Goal: Transaction & Acquisition: Download file/media

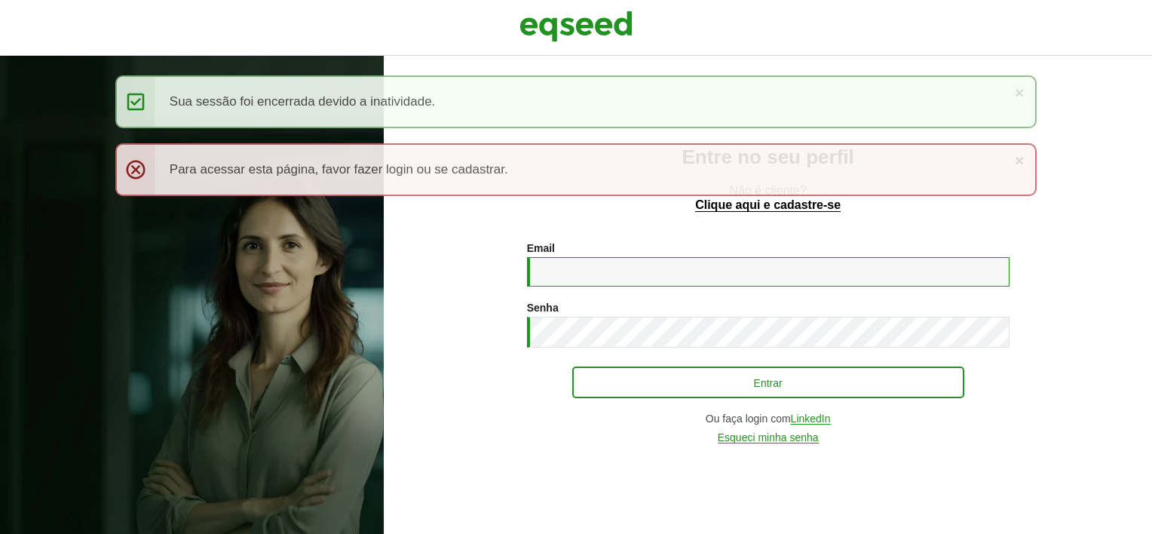
type input "**********"
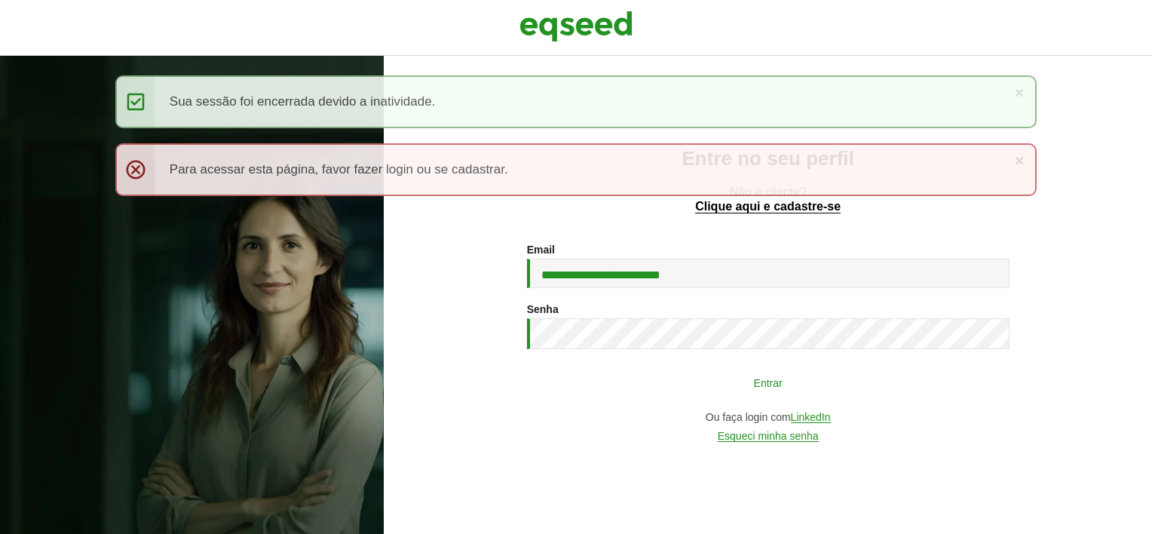
click at [643, 368] on button "Entrar" at bounding box center [768, 382] width 392 height 29
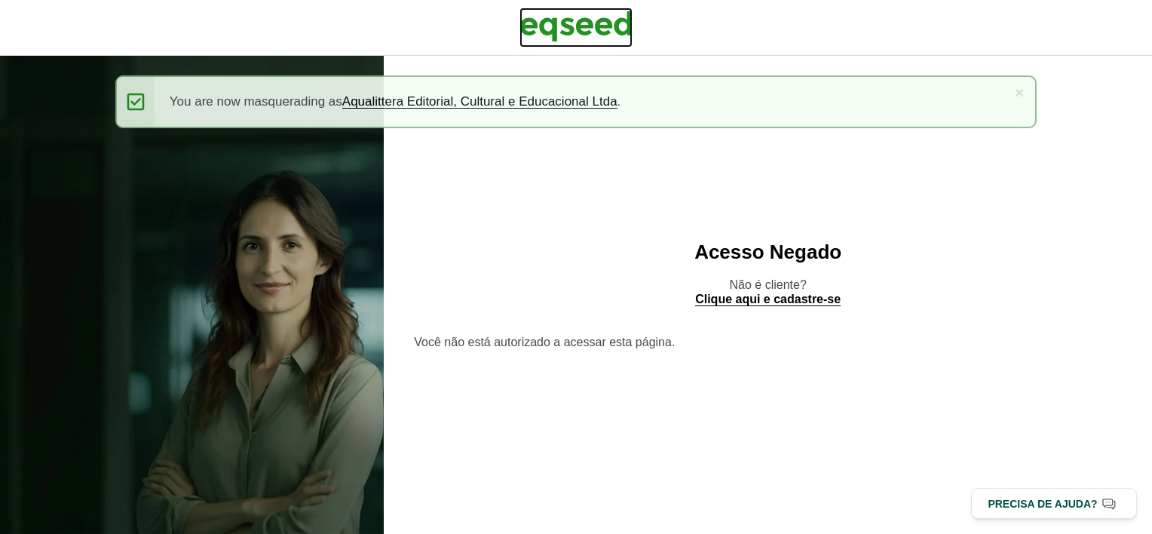
click at [582, 15] on img at bounding box center [575, 27] width 113 height 38
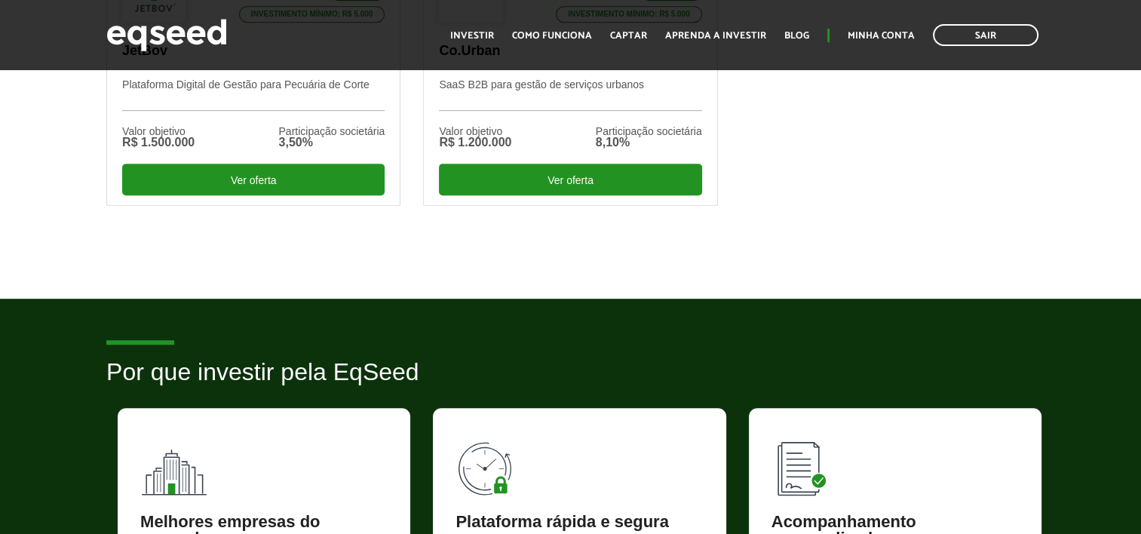
scroll to position [905, 0]
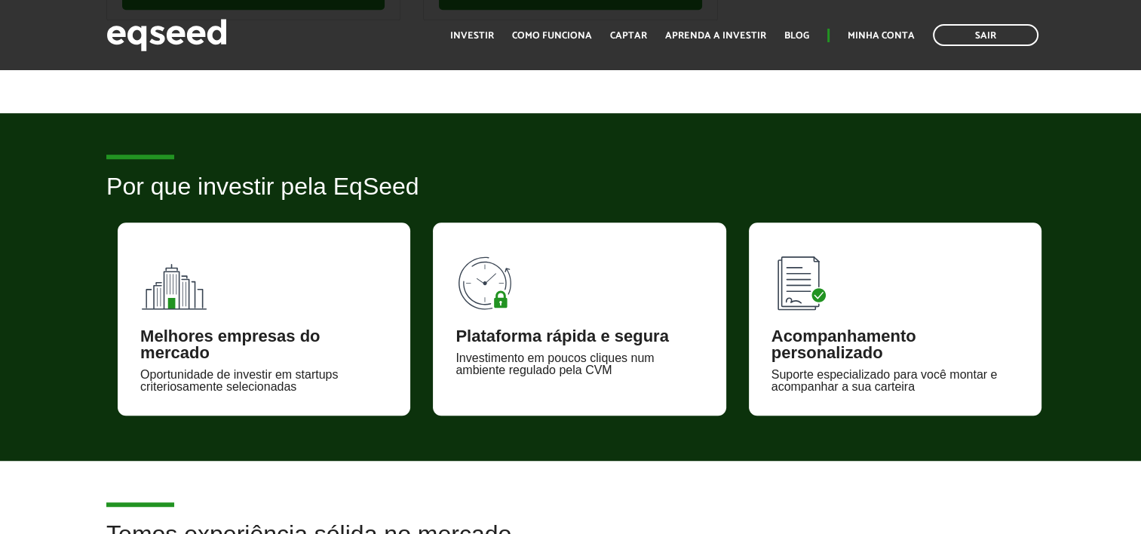
click at [887, 26] on ul "Início Investir Como funciona Captar Aprenda a investir Blog Minha conta Sair" at bounding box center [743, 35] width 603 height 22
click at [892, 31] on link "Minha conta" at bounding box center [880, 36] width 67 height 10
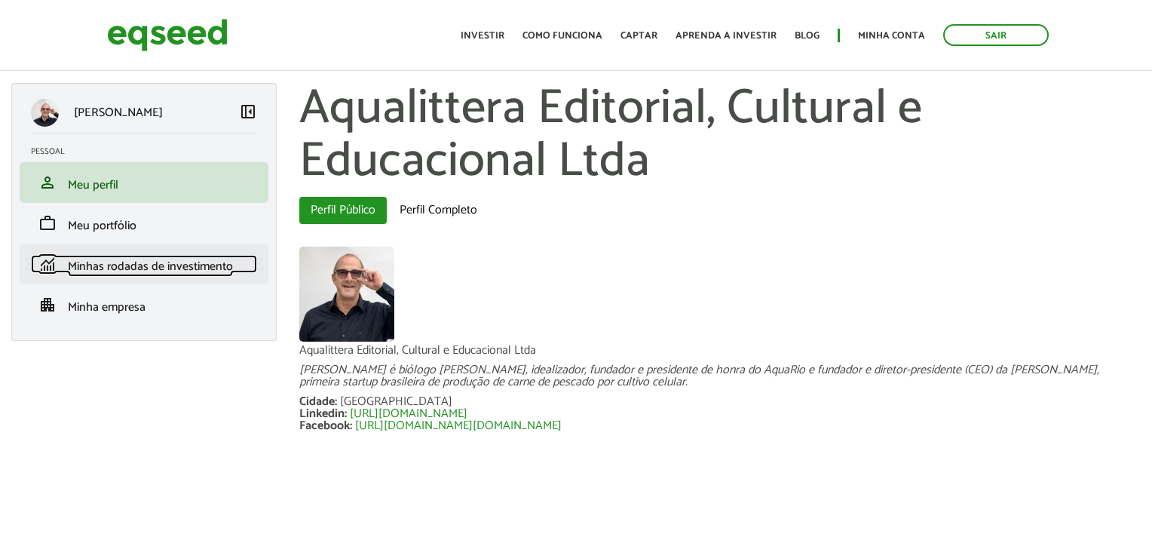
click at [164, 256] on span "Minhas rodadas de investimento" at bounding box center [150, 266] width 165 height 20
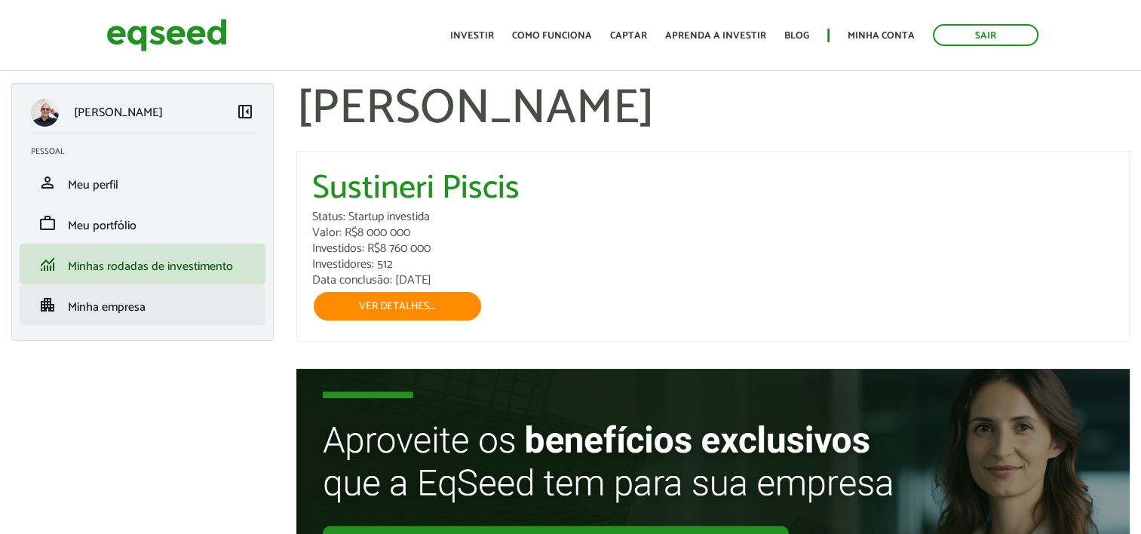
click at [184, 286] on li "apartment Minha empresa" at bounding box center [143, 304] width 246 height 41
click at [185, 311] on link "apartment Minha empresa" at bounding box center [142, 305] width 223 height 18
click at [190, 311] on link "apartment Minha empresa" at bounding box center [142, 305] width 223 height 18
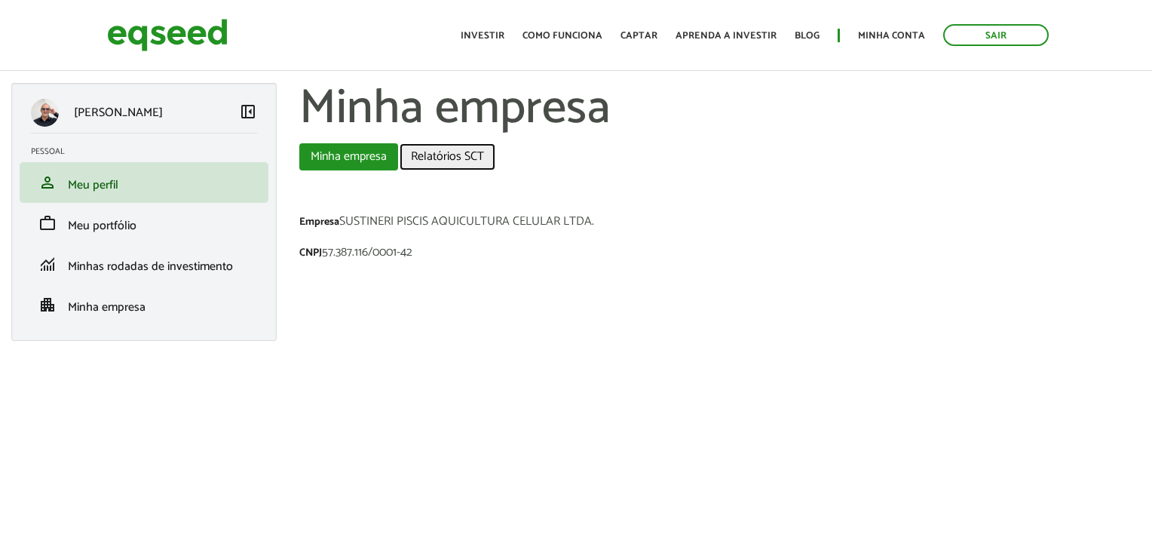
click at [443, 157] on link "Relatórios SCT" at bounding box center [448, 156] width 96 height 27
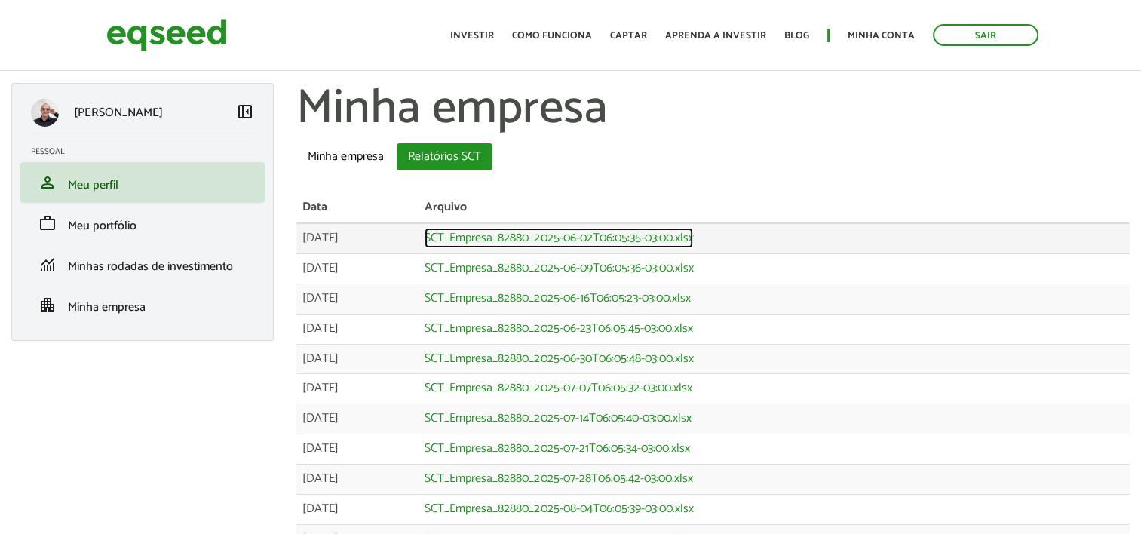
click at [516, 232] on link "SCT_Empresa_82880_2025-06-02T06:05:35-03:00.xlsx" at bounding box center [558, 238] width 268 height 12
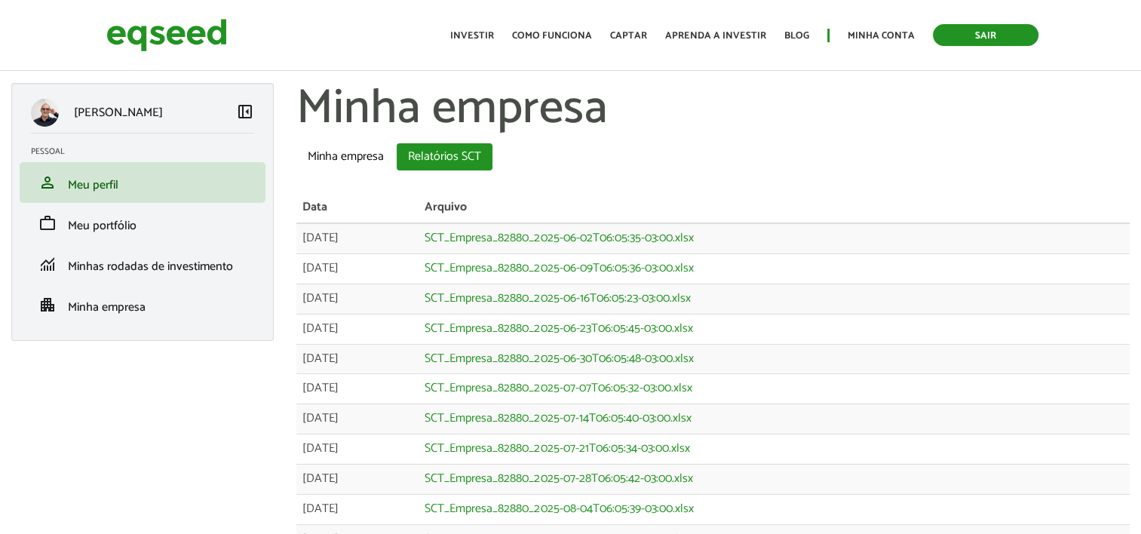
click at [1022, 38] on link "Sair" at bounding box center [985, 35] width 106 height 22
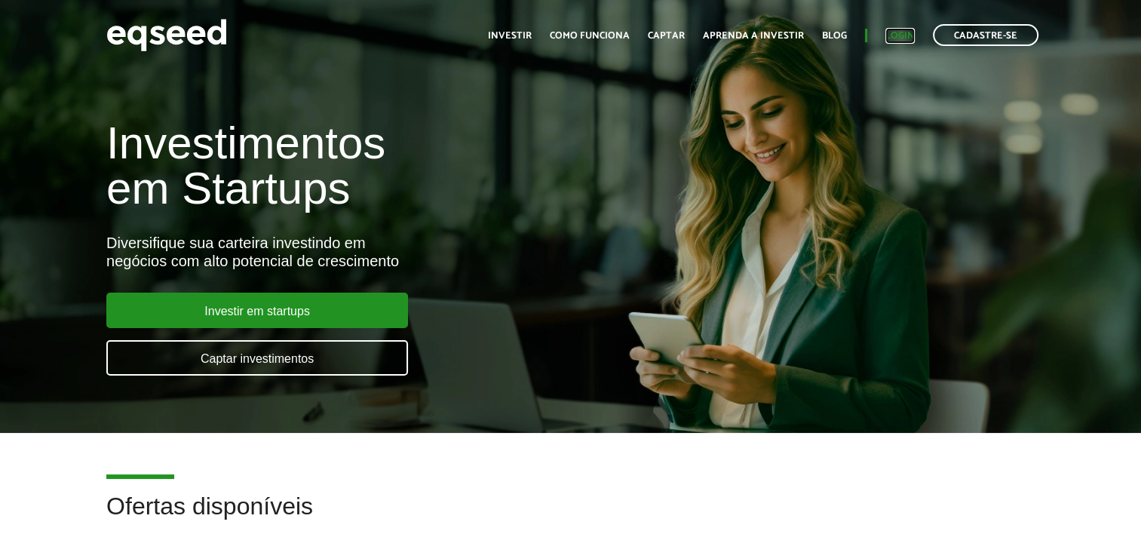
click at [896, 37] on link "Login" at bounding box center [899, 36] width 29 height 10
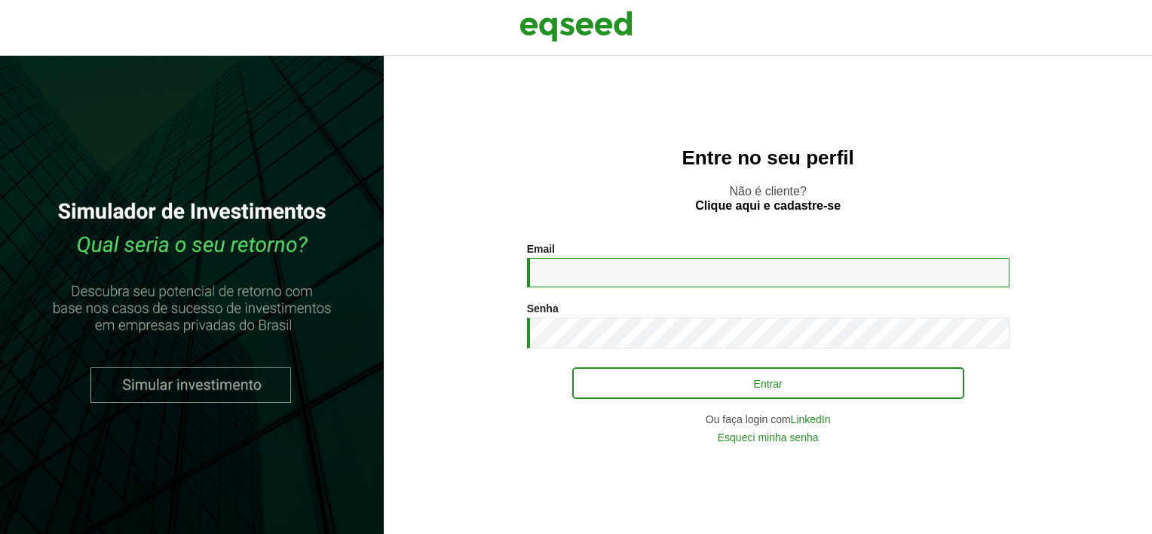
type input "**********"
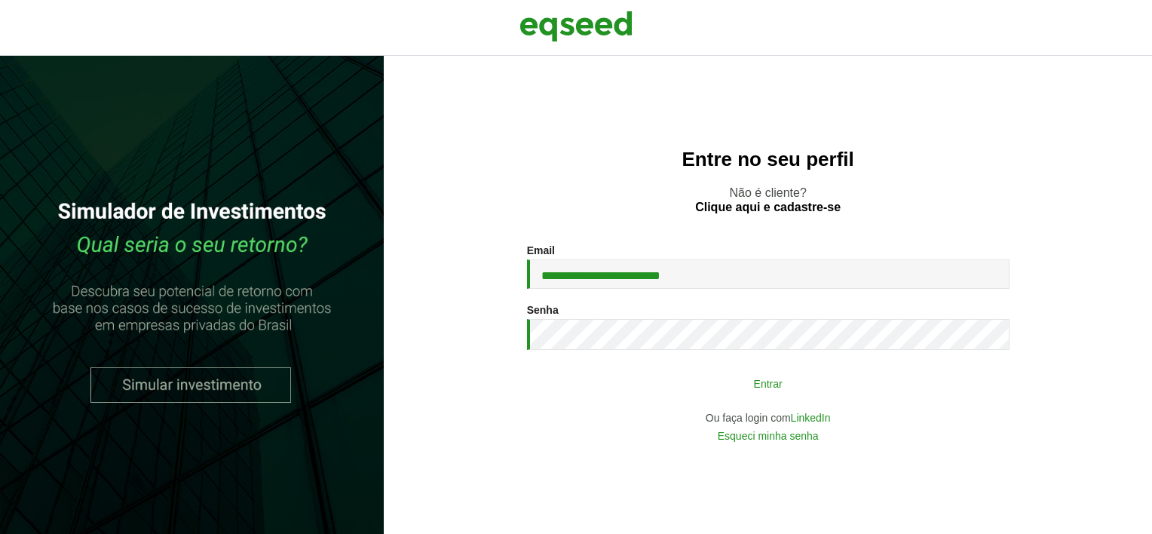
click at [642, 380] on button "Entrar" at bounding box center [768, 383] width 392 height 29
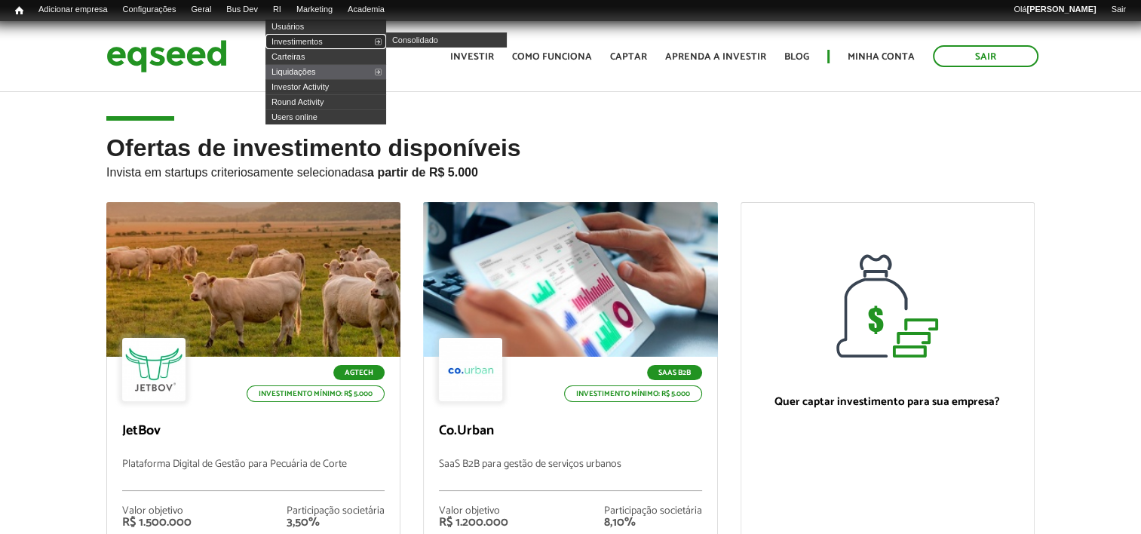
click at [317, 40] on link "Investimentos" at bounding box center [325, 41] width 121 height 15
